Goal: Check status: Check status

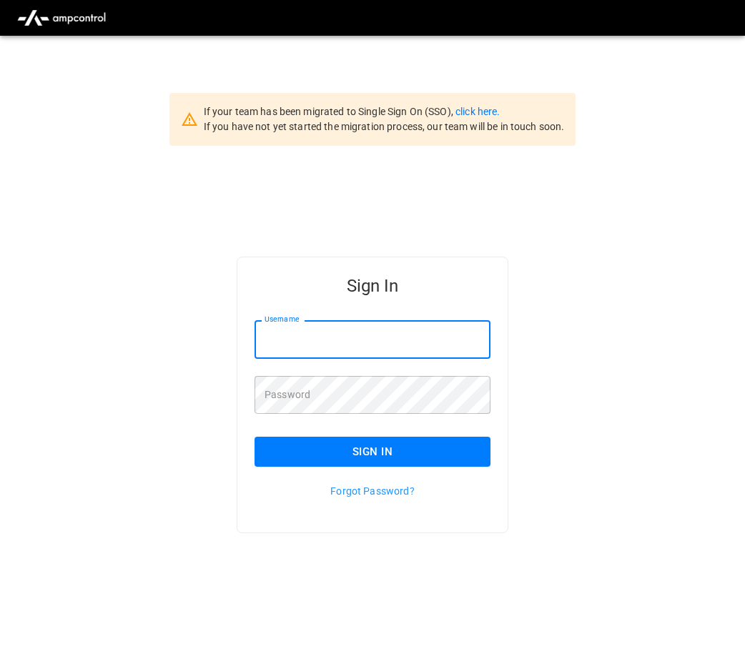
click at [316, 344] on input "Username" at bounding box center [373, 339] width 236 height 38
type input "**********"
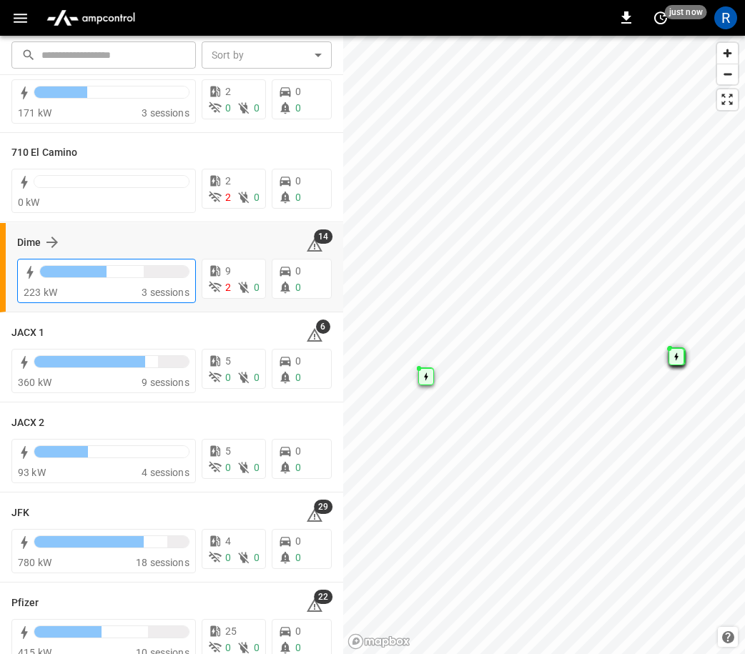
scroll to position [42, 0]
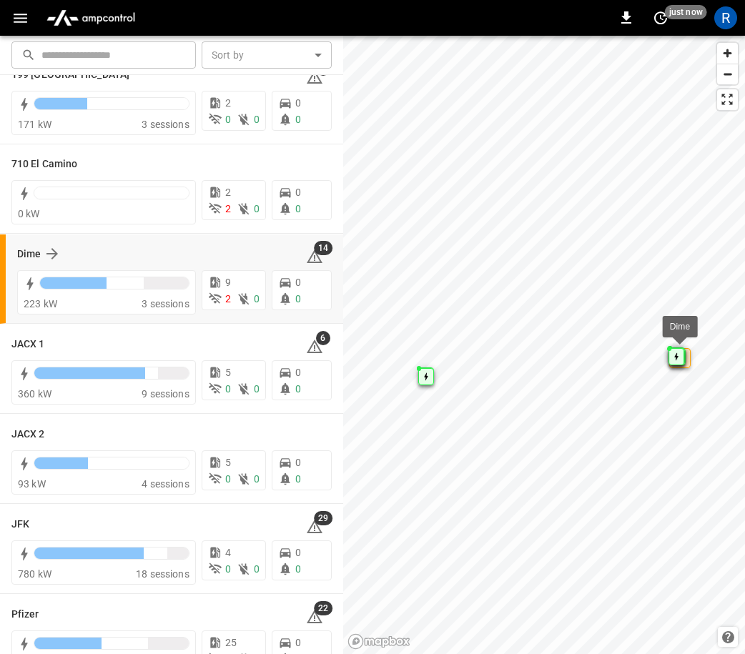
click at [61, 245] on div "Dime" at bounding box center [153, 253] width 272 height 17
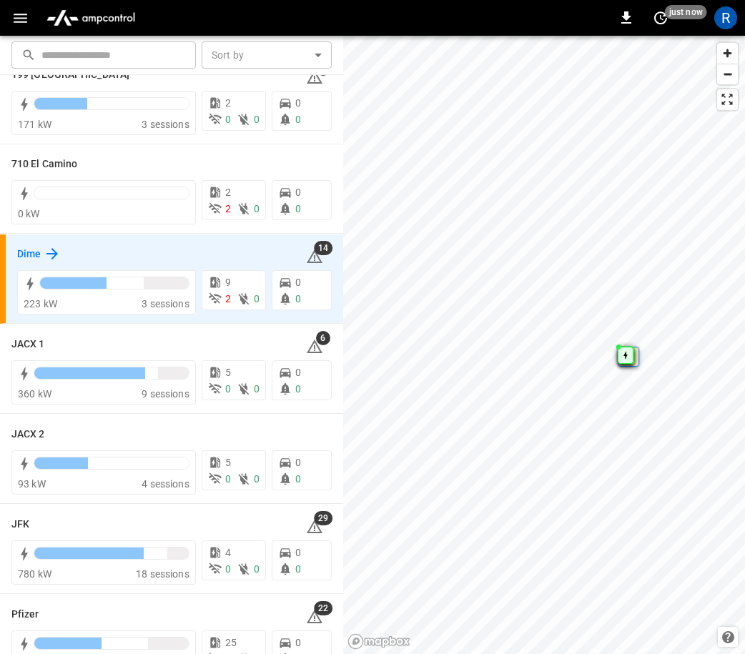
click at [54, 250] on icon at bounding box center [52, 253] width 17 height 17
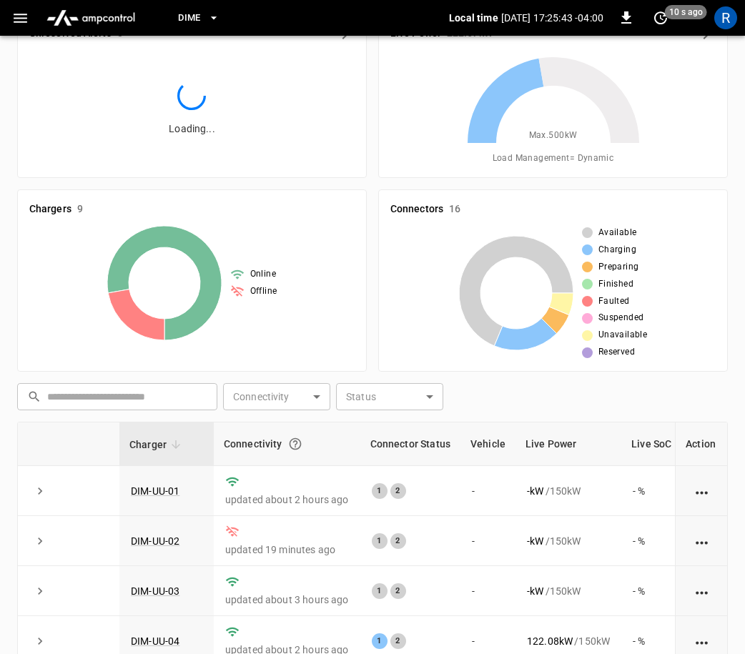
scroll to position [173, 0]
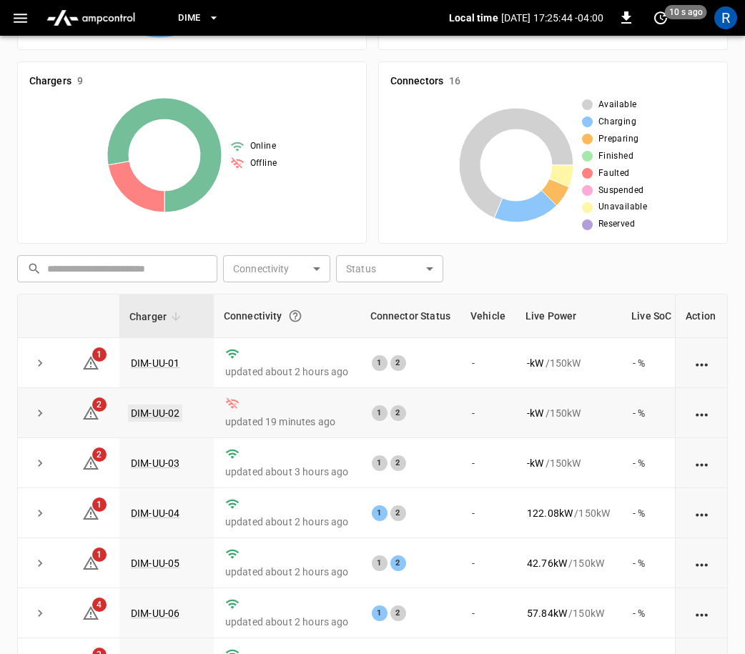
click at [167, 418] on link "DIM-UU-02" at bounding box center [155, 413] width 54 height 17
